Goal: Task Accomplishment & Management: Manage account settings

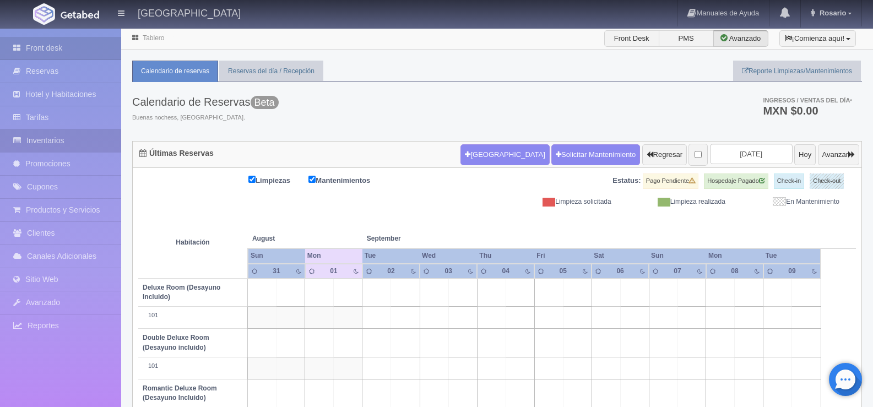
click at [67, 136] on link "Inventarios" at bounding box center [60, 140] width 121 height 23
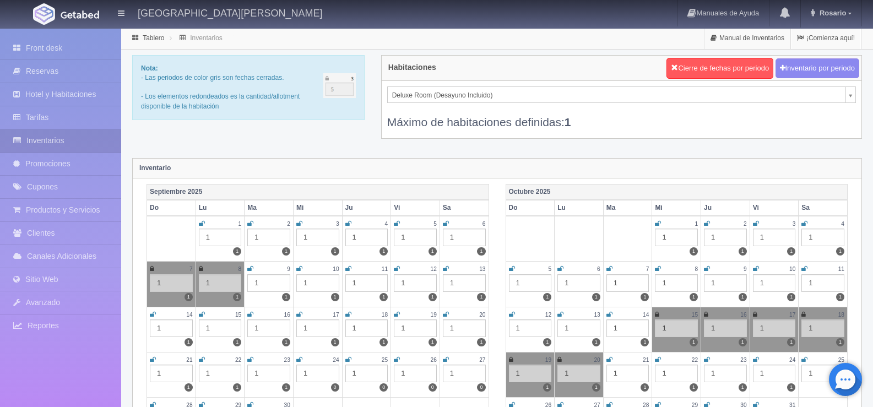
scroll to position [55, 0]
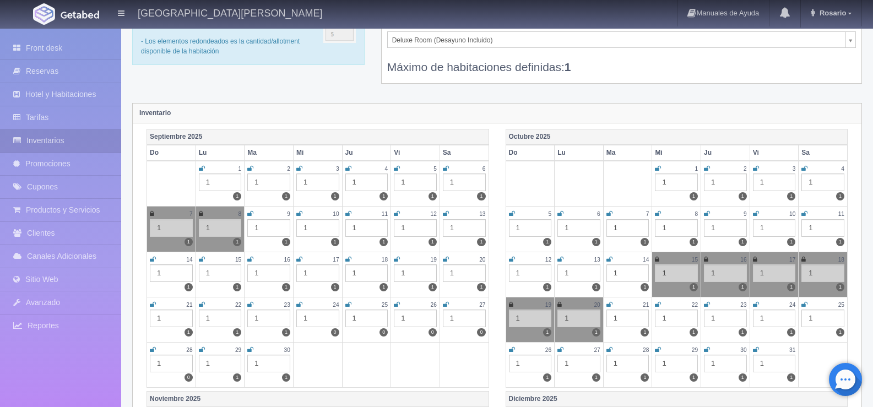
click at [357, 270] on div "1" at bounding box center [366, 273] width 43 height 18
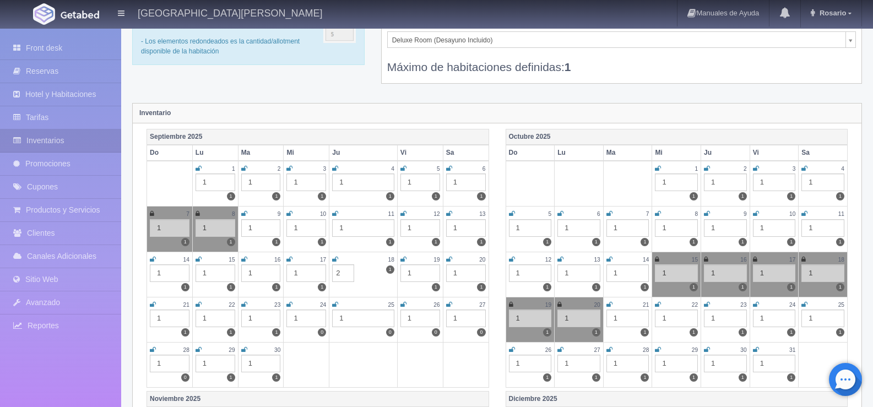
click at [408, 271] on div "1" at bounding box center [420, 273] width 40 height 18
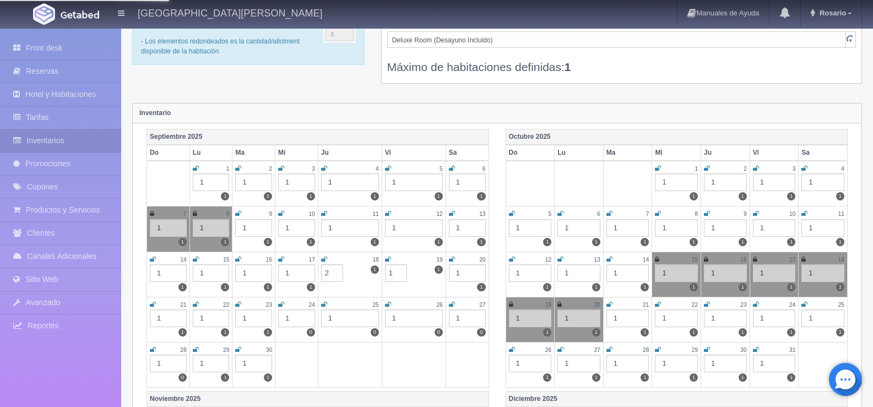
type input "1"
click at [333, 273] on input "1" at bounding box center [332, 273] width 22 height 18
type input "1"
click at [350, 86] on div "Nota: - Las periodos de color gris son fechas cerradas. - Los elementos redonde…" at bounding box center [497, 48] width 746 height 97
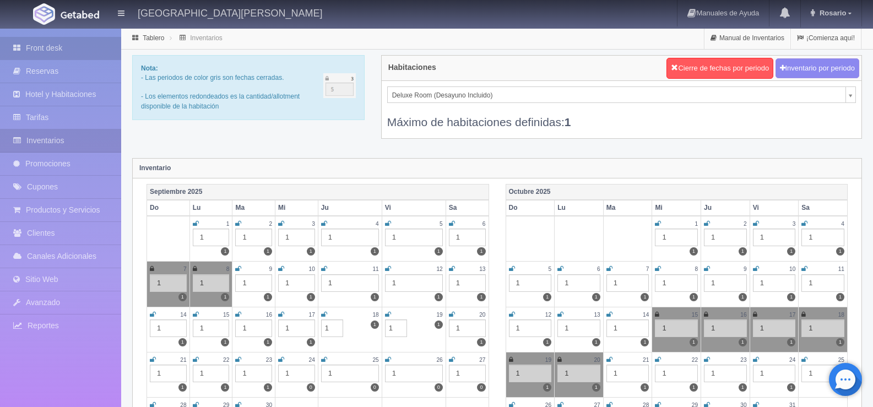
click at [42, 47] on link "Front desk" at bounding box center [60, 48] width 121 height 23
